Goal: Task Accomplishment & Management: Use online tool/utility

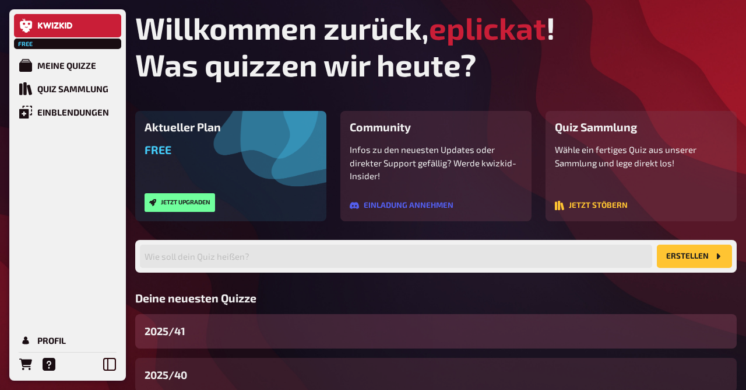
scroll to position [122, 0]
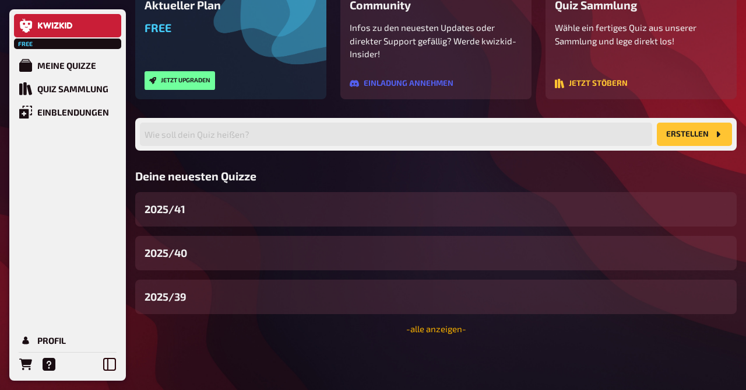
click at [427, 327] on link "- alle anzeigen -" at bounding box center [436, 328] width 60 height 10
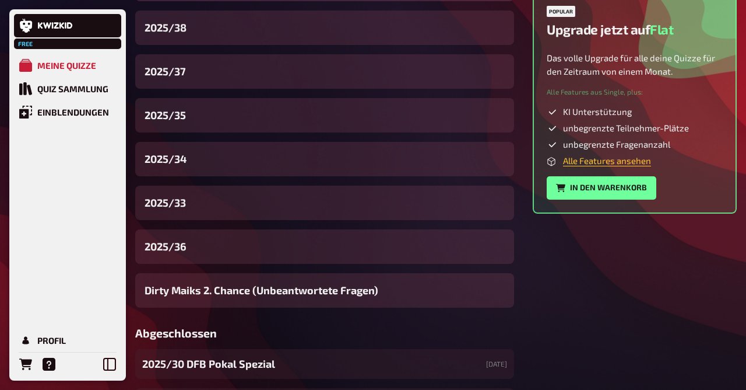
scroll to position [432, 0]
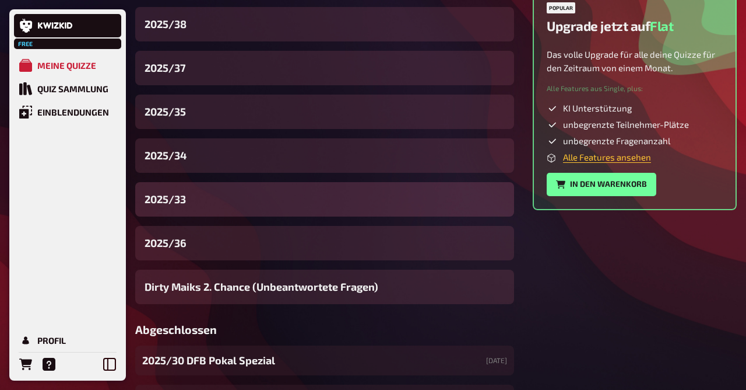
click at [183, 190] on div "2025/33" at bounding box center [324, 199] width 379 height 34
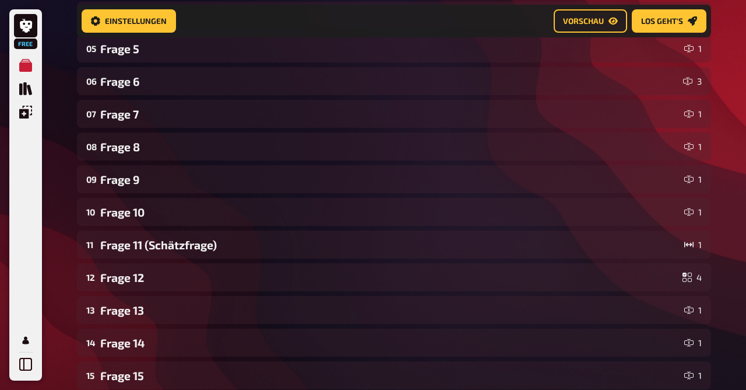
scroll to position [334, 0]
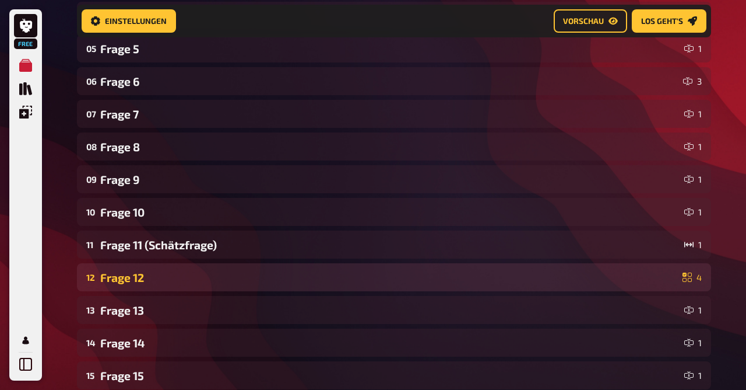
click at [146, 279] on div "Frage 12" at bounding box center [389, 277] width 578 height 13
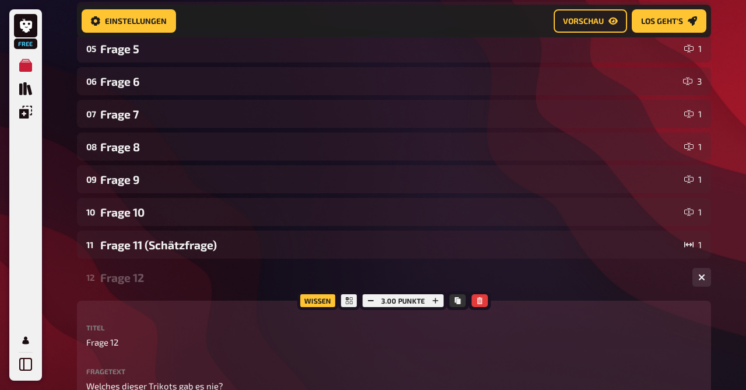
click at [146, 279] on div "Frage 12" at bounding box center [391, 277] width 583 height 13
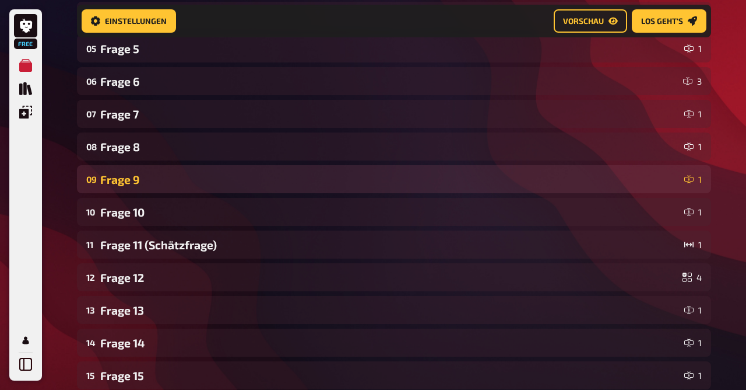
click at [138, 185] on div "Frage 9" at bounding box center [390, 179] width 580 height 13
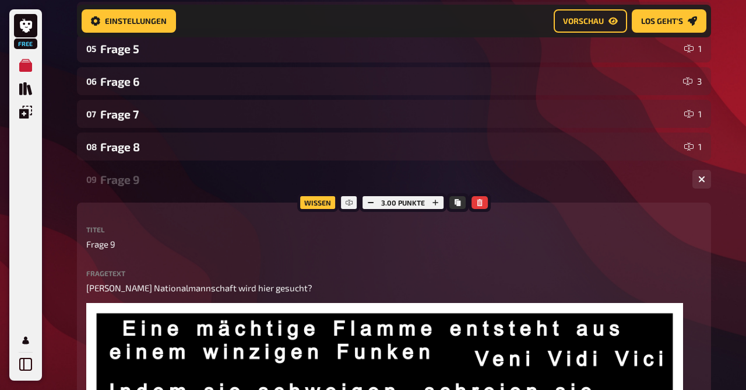
click at [138, 185] on div "Frage 9" at bounding box center [391, 179] width 583 height 13
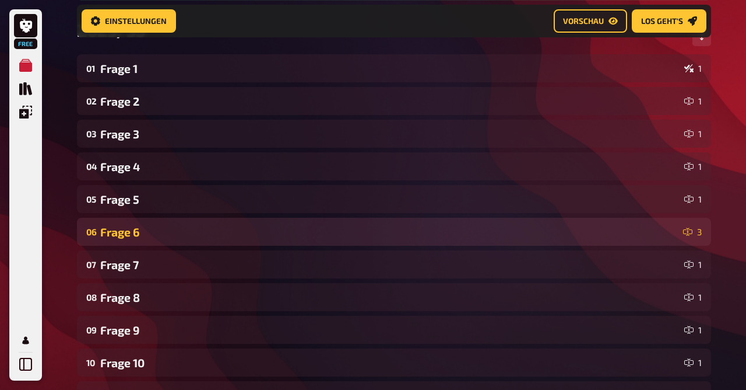
scroll to position [183, 0]
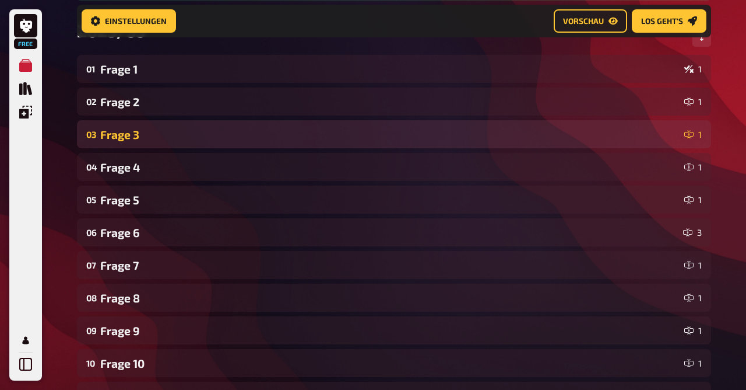
click at [141, 129] on div "Frage 3" at bounding box center [390, 134] width 580 height 13
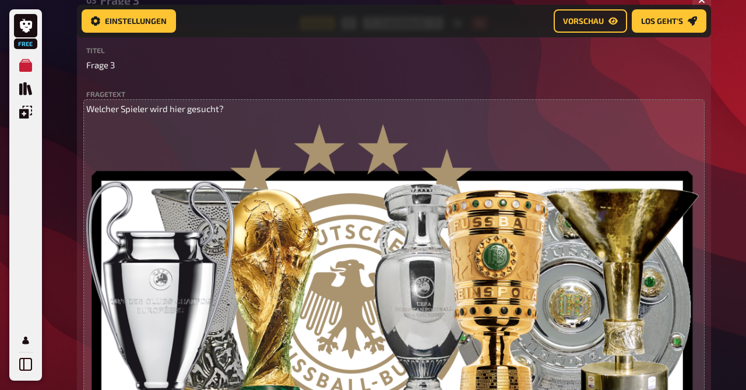
scroll to position [318, 0]
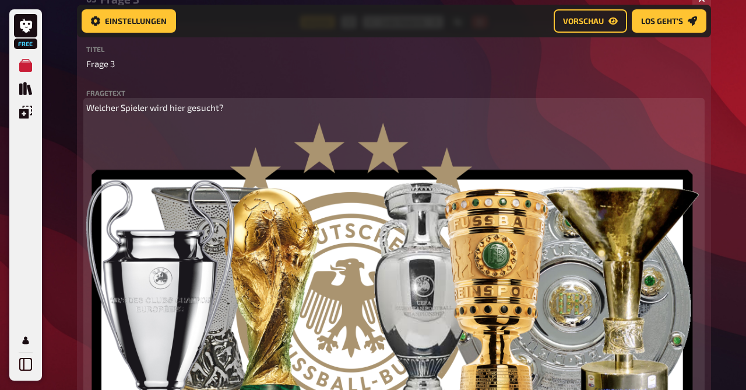
click at [450, 206] on img at bounding box center [392, 277] width 613 height 311
click at [679, 135] on button "button" at bounding box center [685, 136] width 19 height 19
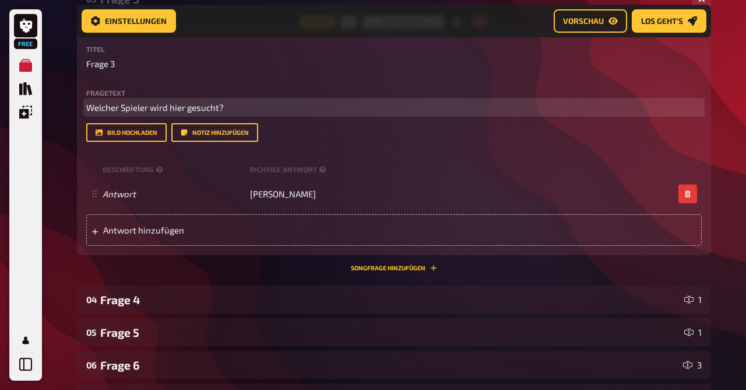
click at [240, 108] on p "Welcher Spieler wird hier gesucht?" at bounding box center [394, 107] width 616 height 13
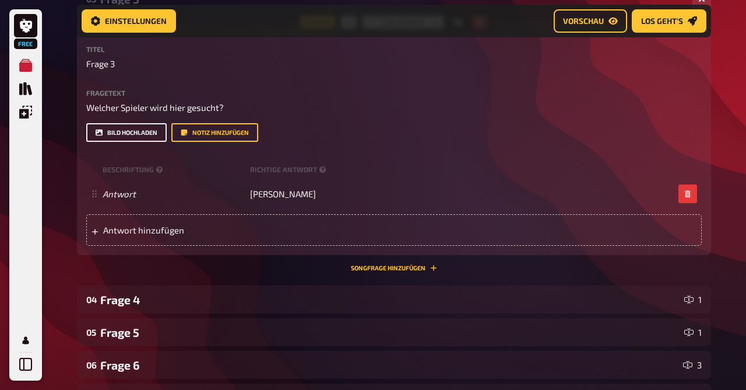
click at [129, 128] on button "Bild hochladen" at bounding box center [126, 132] width 80 height 19
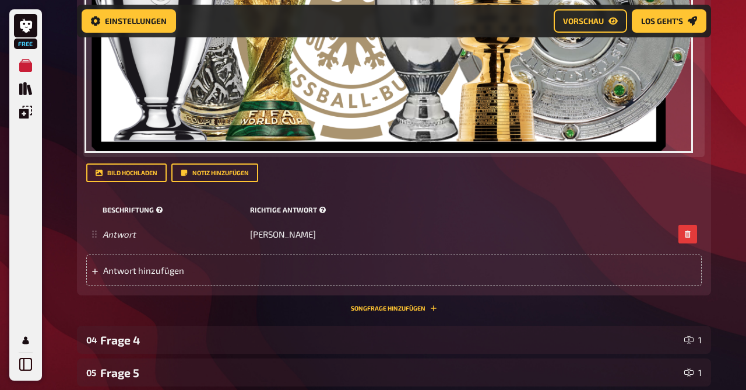
scroll to position [602, 0]
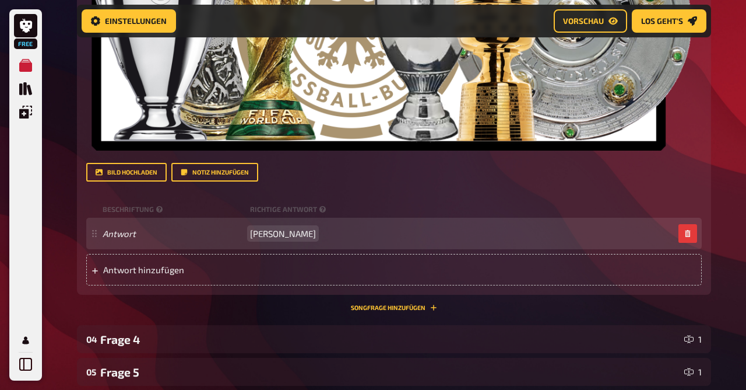
click at [269, 231] on span "[PERSON_NAME]" at bounding box center [283, 233] width 66 height 10
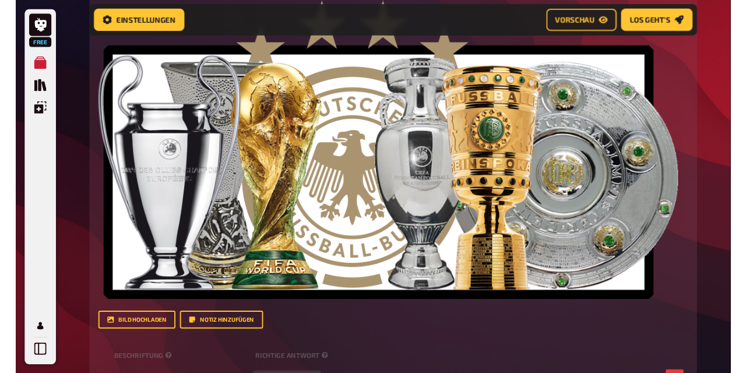
scroll to position [441, 0]
